Goal: Complete application form

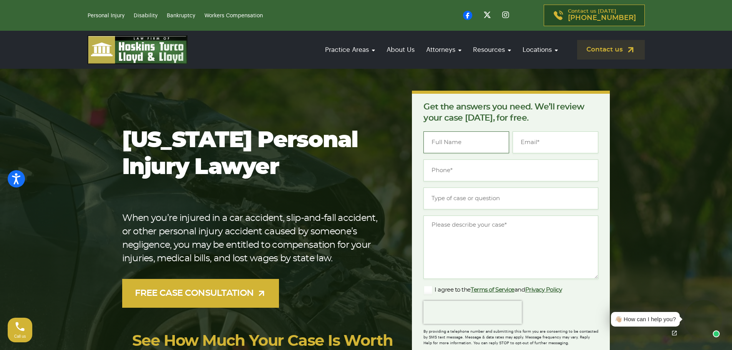
click at [458, 146] on input "Name *" at bounding box center [467, 142] width 86 height 22
type input "Eva"
type input "wheels517@gmail.com"
type input "(___) ___-____"
click at [467, 205] on input "Type of case or question *" at bounding box center [511, 199] width 175 height 22
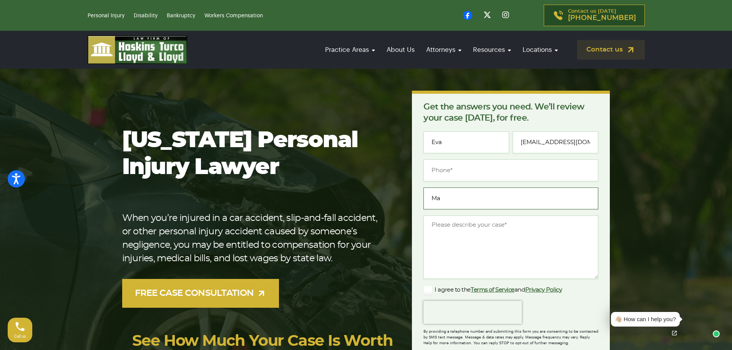
type input "M"
type input "Dental Malpractice"
type input "(___) ___-____"
click at [481, 169] on input "(___) ___-____" at bounding box center [511, 170] width 175 height 22
click at [463, 201] on input "Dental Malpractice" at bounding box center [511, 199] width 175 height 22
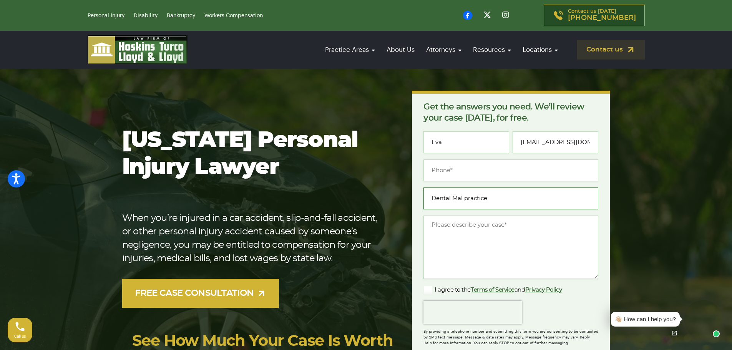
click at [467, 199] on input "Dental Mal practice" at bounding box center [511, 199] width 175 height 22
click at [536, 193] on input "Dental Malpractice" at bounding box center [511, 199] width 175 height 22
type input "Dental Malpractice"
click at [535, 161] on input "(___) ___-____" at bounding box center [511, 170] width 175 height 22
type input "(772) 924-4261"
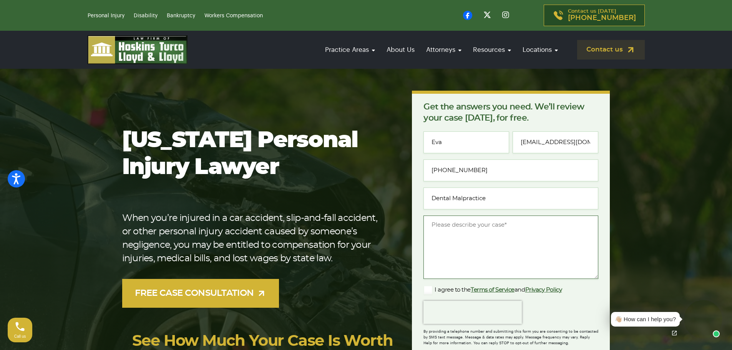
click at [504, 250] on textarea "Message *" at bounding box center [511, 247] width 175 height 63
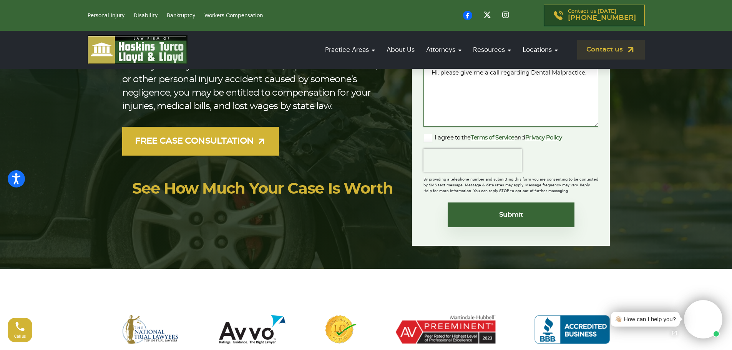
scroll to position [154, 0]
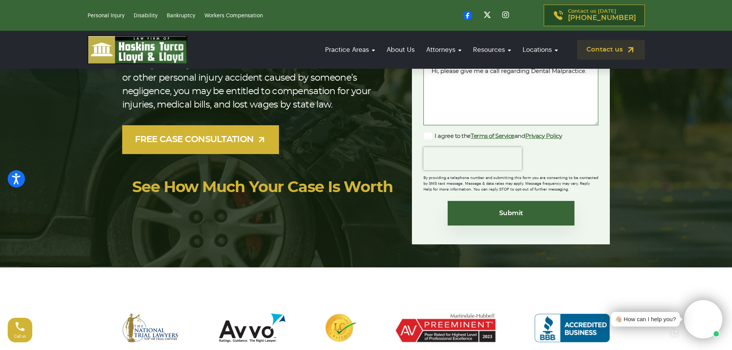
type textarea "Hi, please give me a call regarding Dental Malpractice."
click at [423, 135] on div "Get the answers you need. We’ll review your case today, for free. " * " indicat…" at bounding box center [511, 90] width 198 height 307
click at [428, 132] on label "I agree to the Terms of Service and Privacy Policy" at bounding box center [493, 136] width 138 height 9
click at [0, 0] on input "I agree to the Terms of Service and Privacy Policy" at bounding box center [0, 0] width 0 height 0
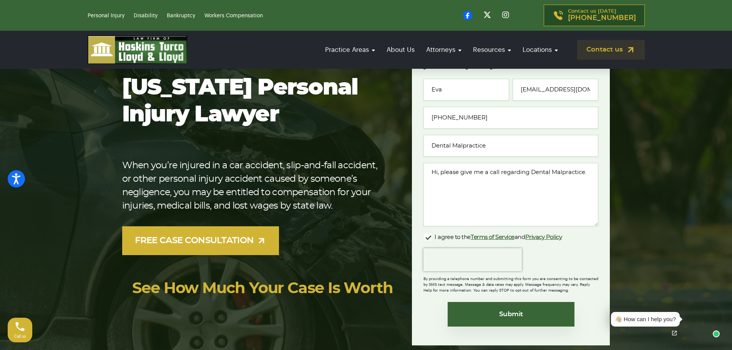
scroll to position [77, 0]
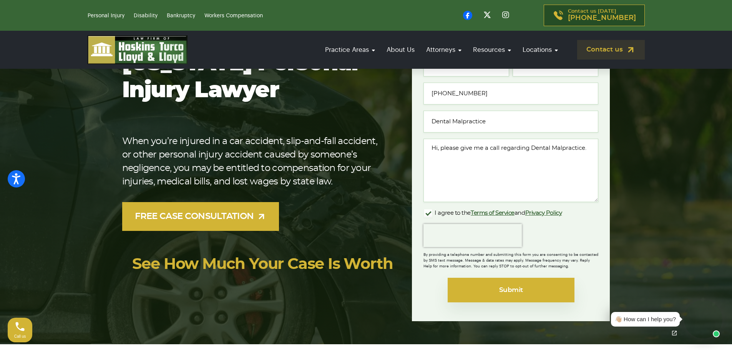
click at [546, 290] on input "Submit" at bounding box center [511, 290] width 127 height 25
